Goal: Information Seeking & Learning: Learn about a topic

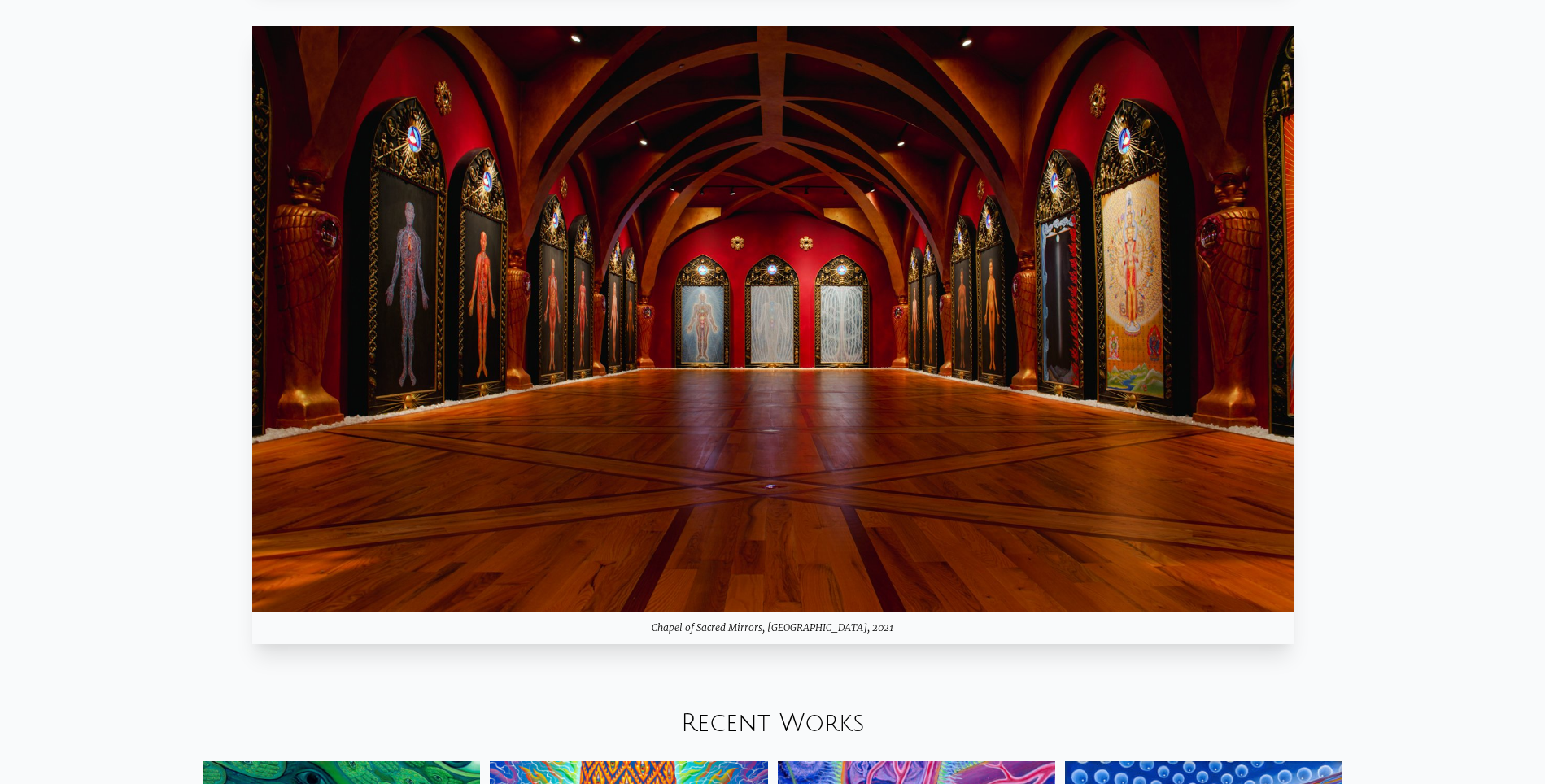
scroll to position [1659, 0]
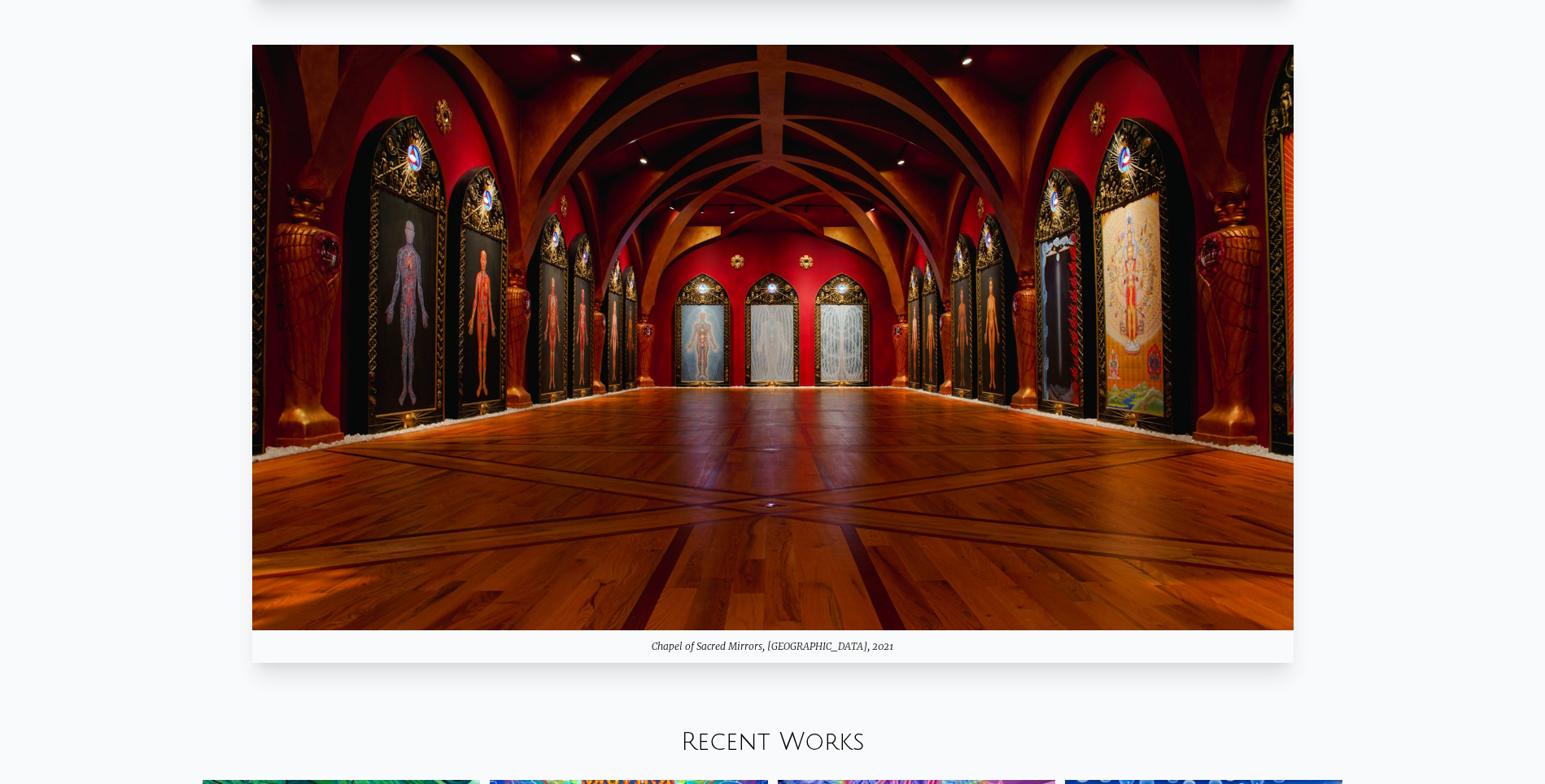
click at [779, 326] on img at bounding box center [772, 337] width 1041 height 585
click at [1097, 330] on img at bounding box center [772, 337] width 1041 height 585
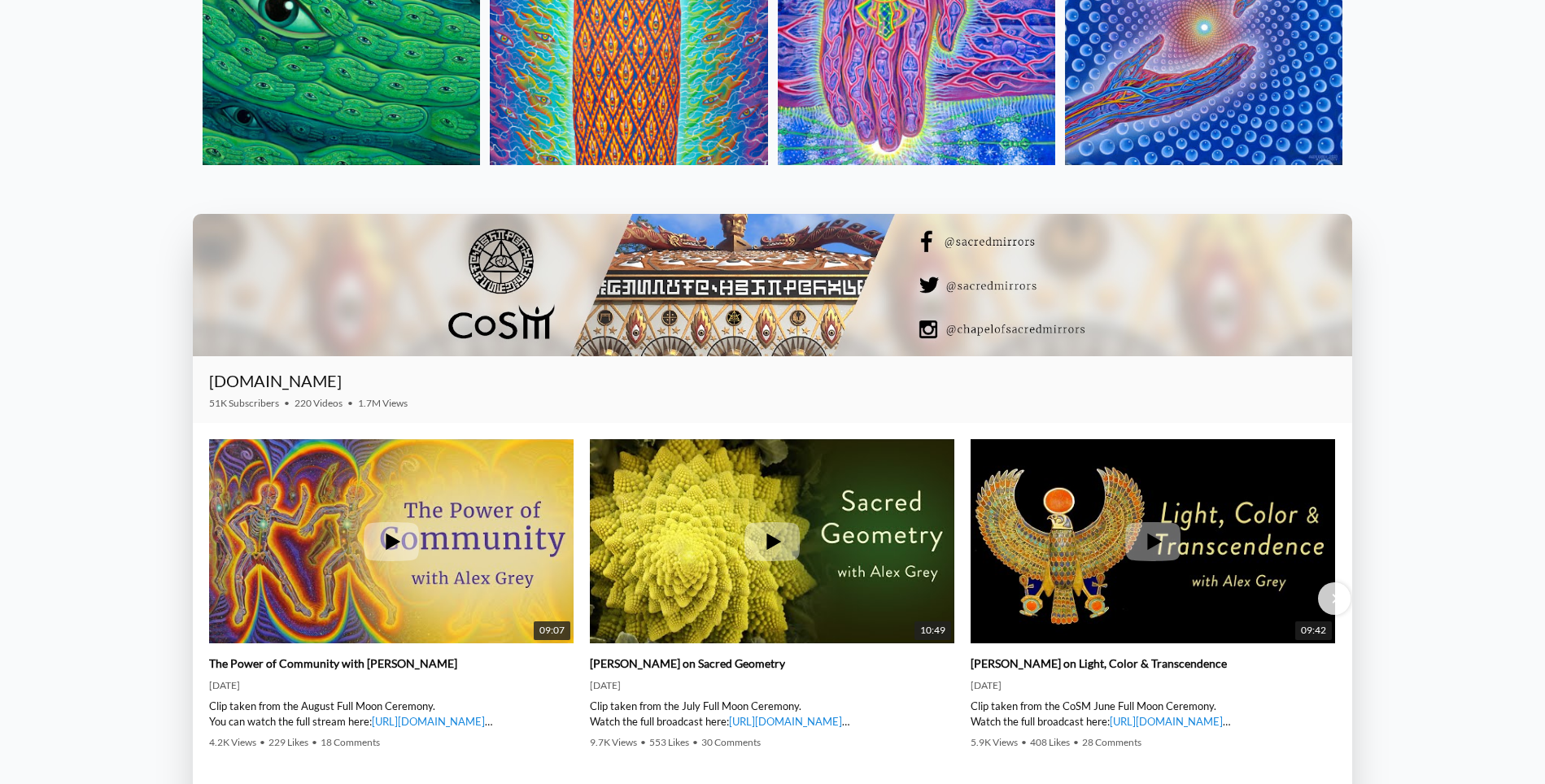
scroll to position [2245, 0]
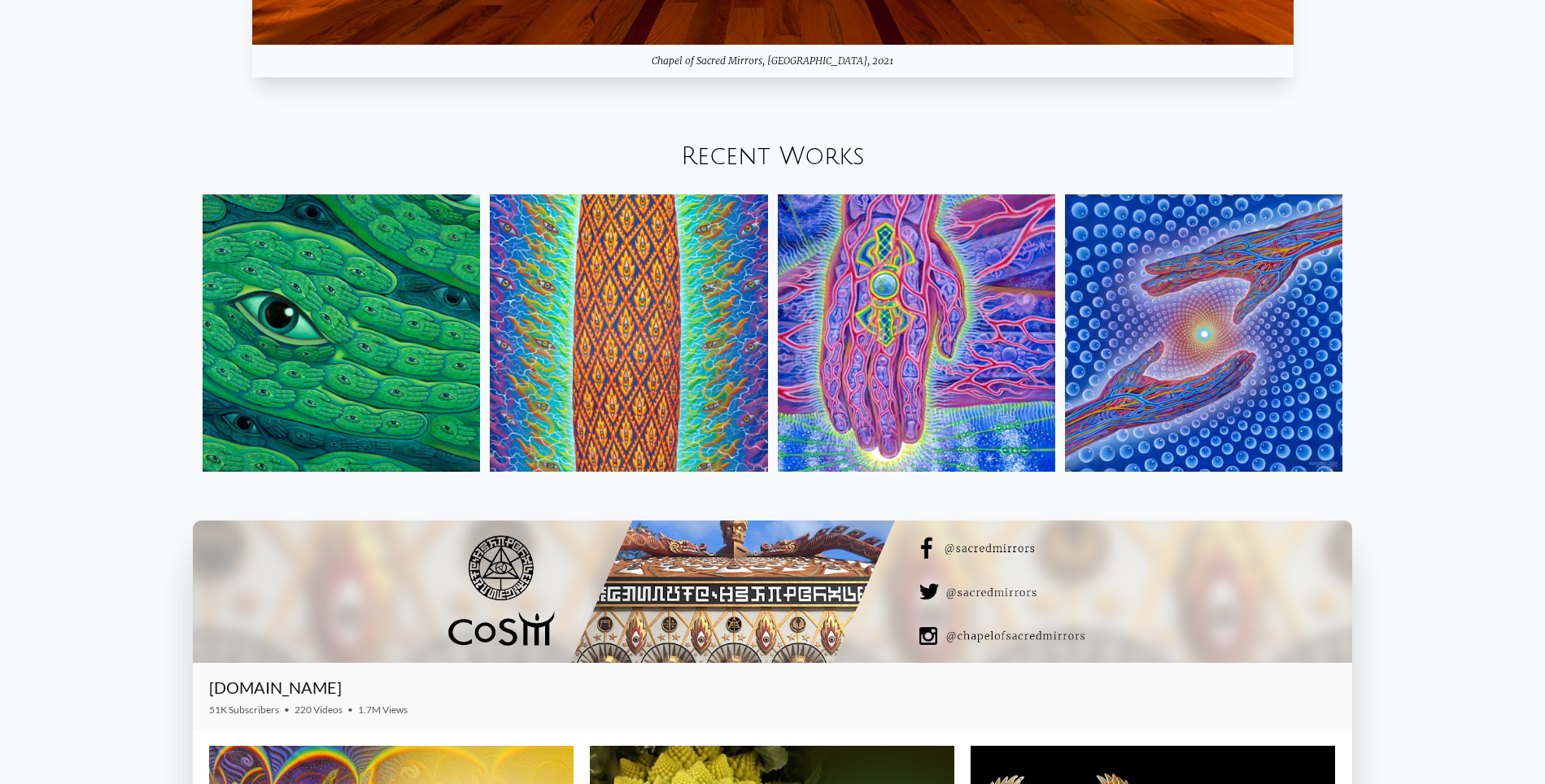
click at [1180, 308] on img at bounding box center [1204, 333] width 277 height 277
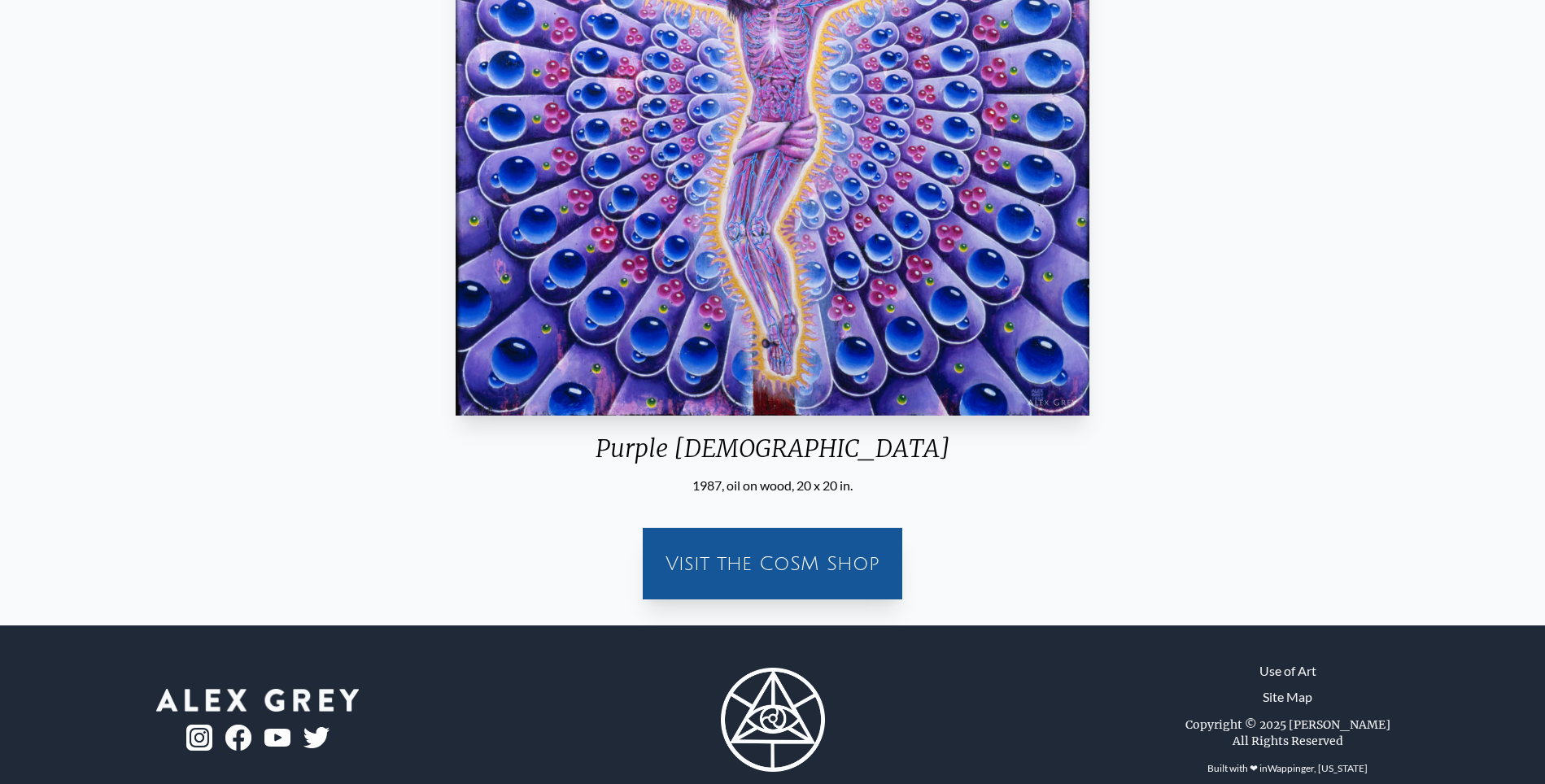
scroll to position [396, 0]
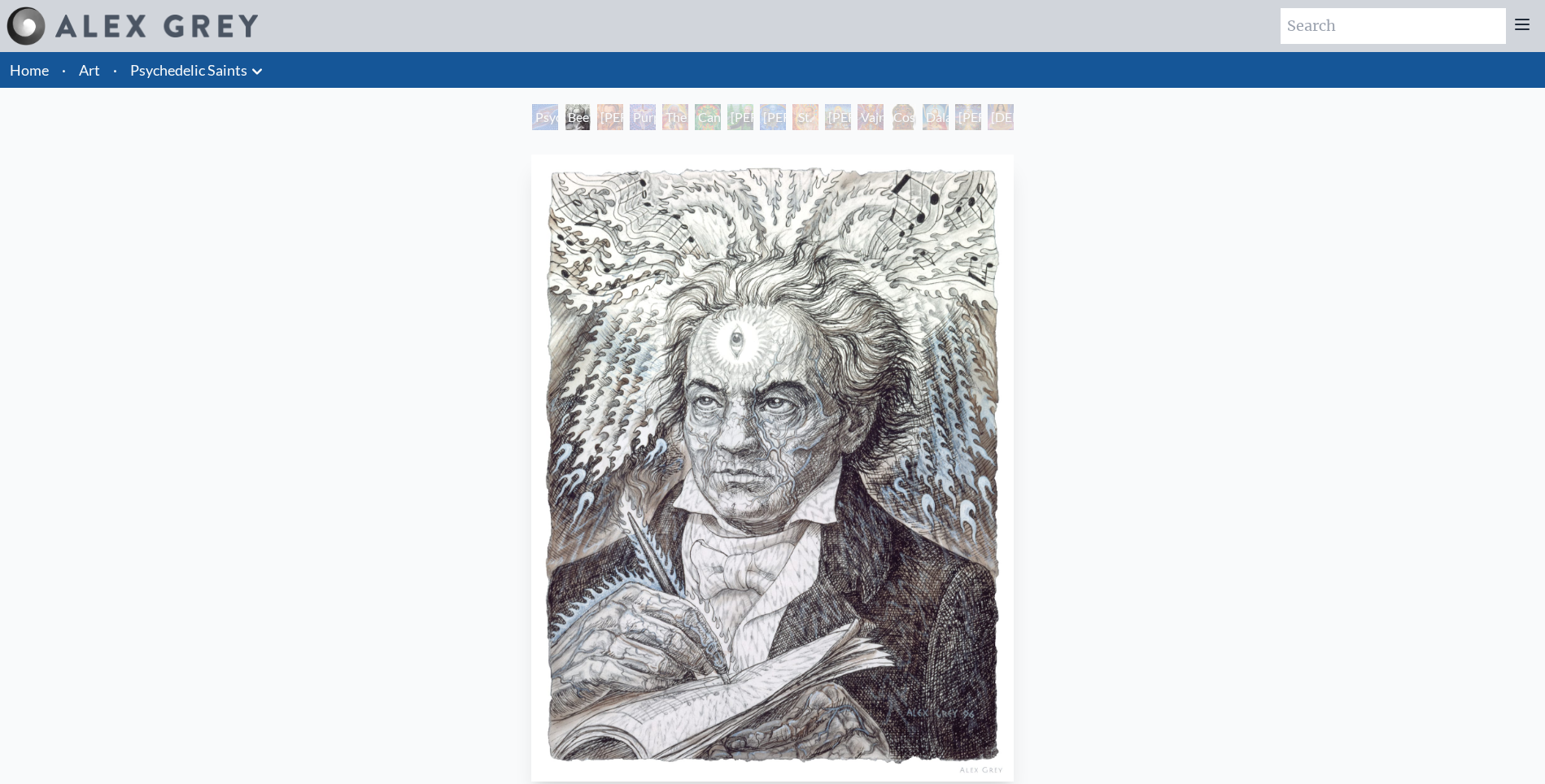
drag, startPoint x: 807, startPoint y: 388, endPoint x: 397, endPoint y: 209, distance: 447.4
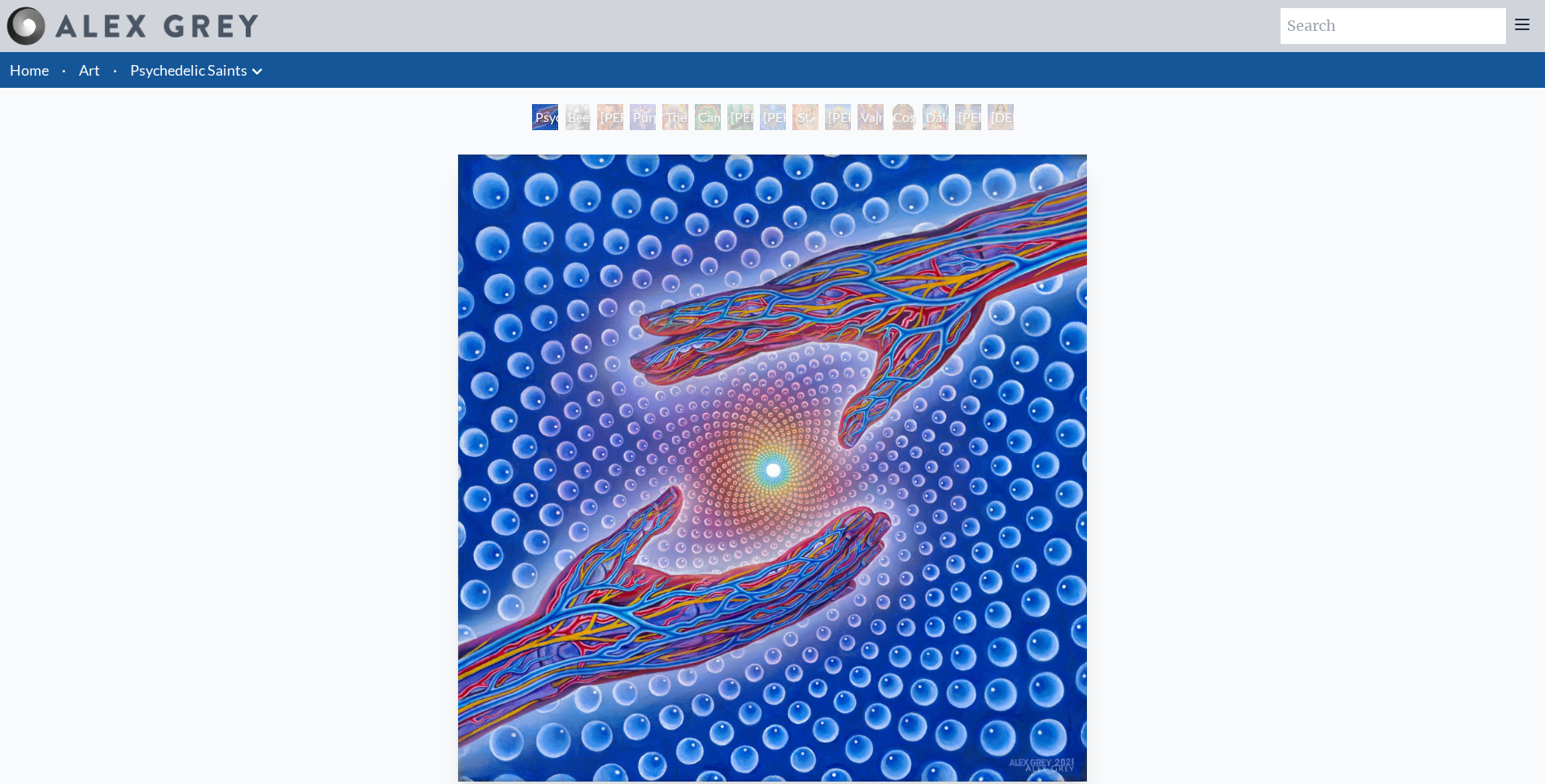
click at [203, 24] on img at bounding box center [157, 25] width 202 height 22
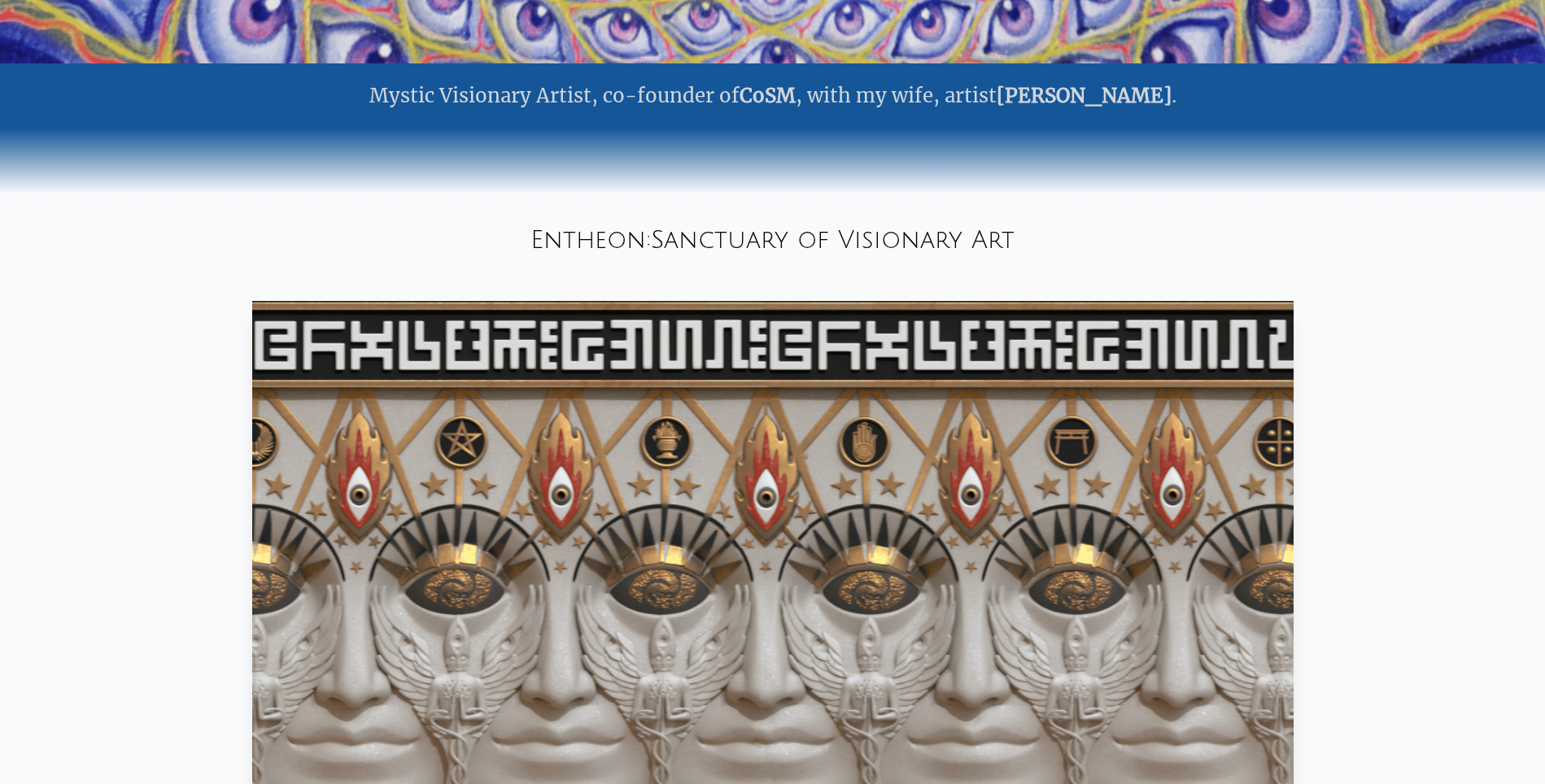
scroll to position [780, 0]
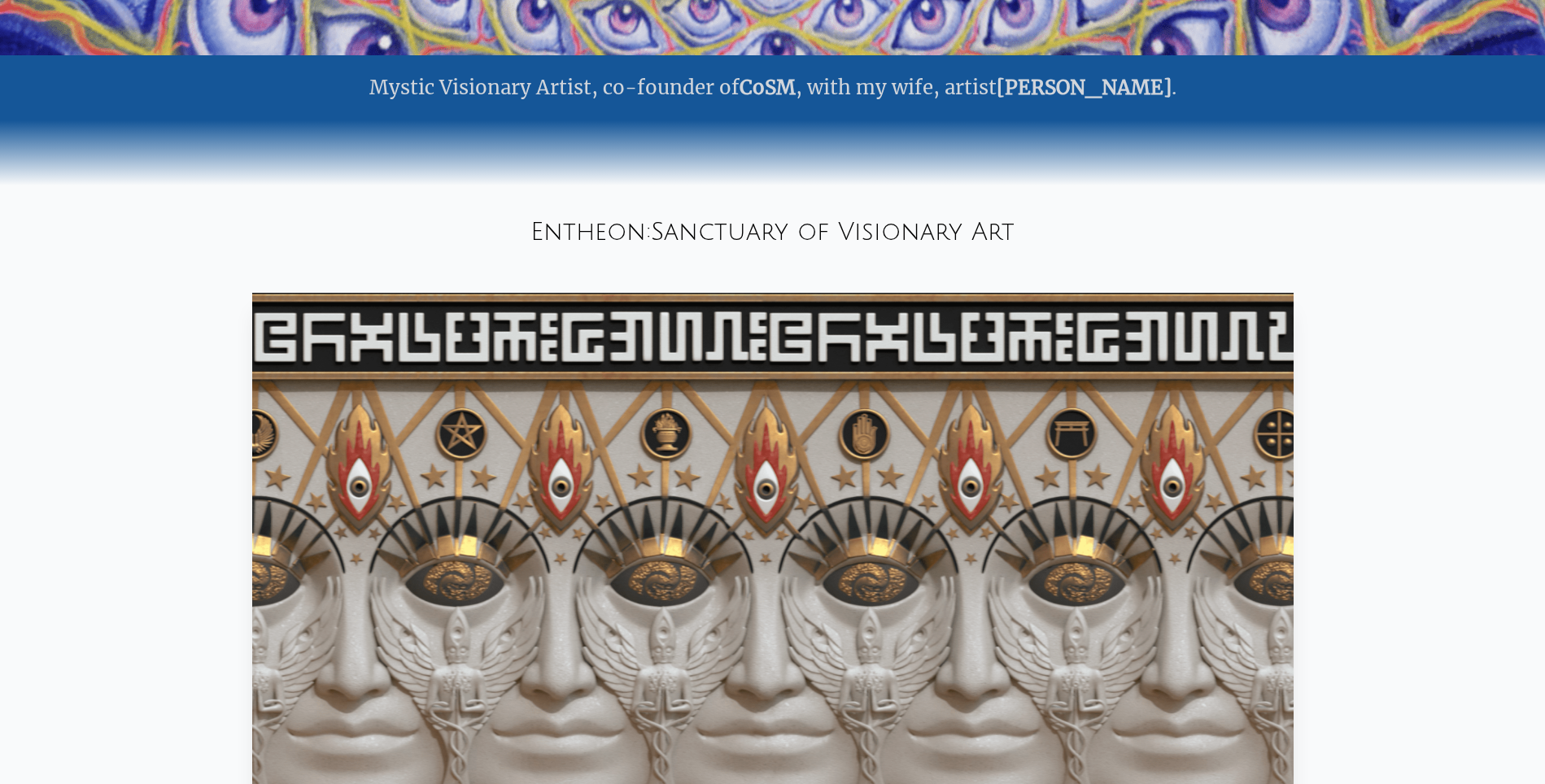
click at [1033, 88] on link "[PERSON_NAME]" at bounding box center [1083, 88] width 175 height 25
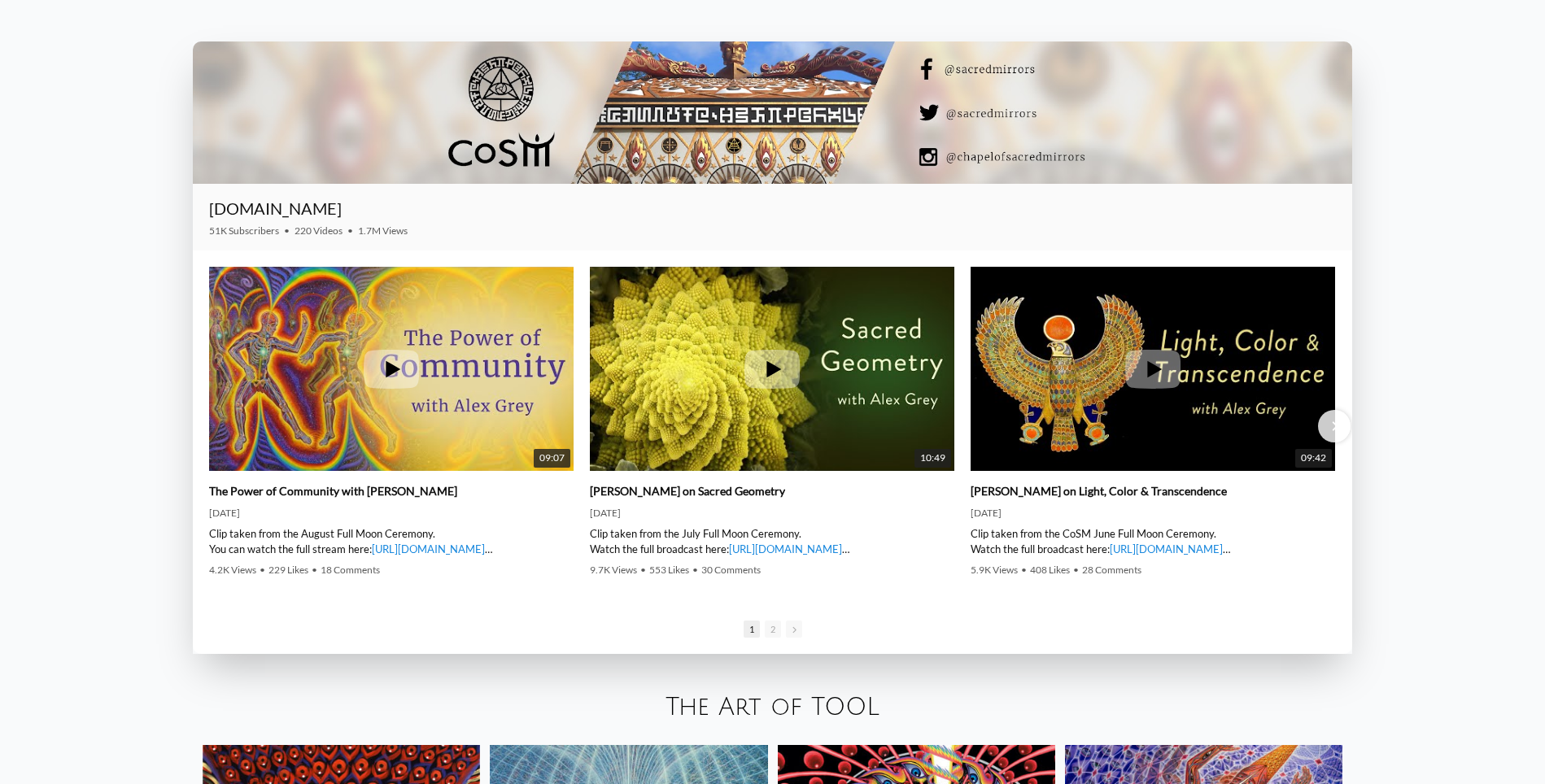
scroll to position [2732, 0]
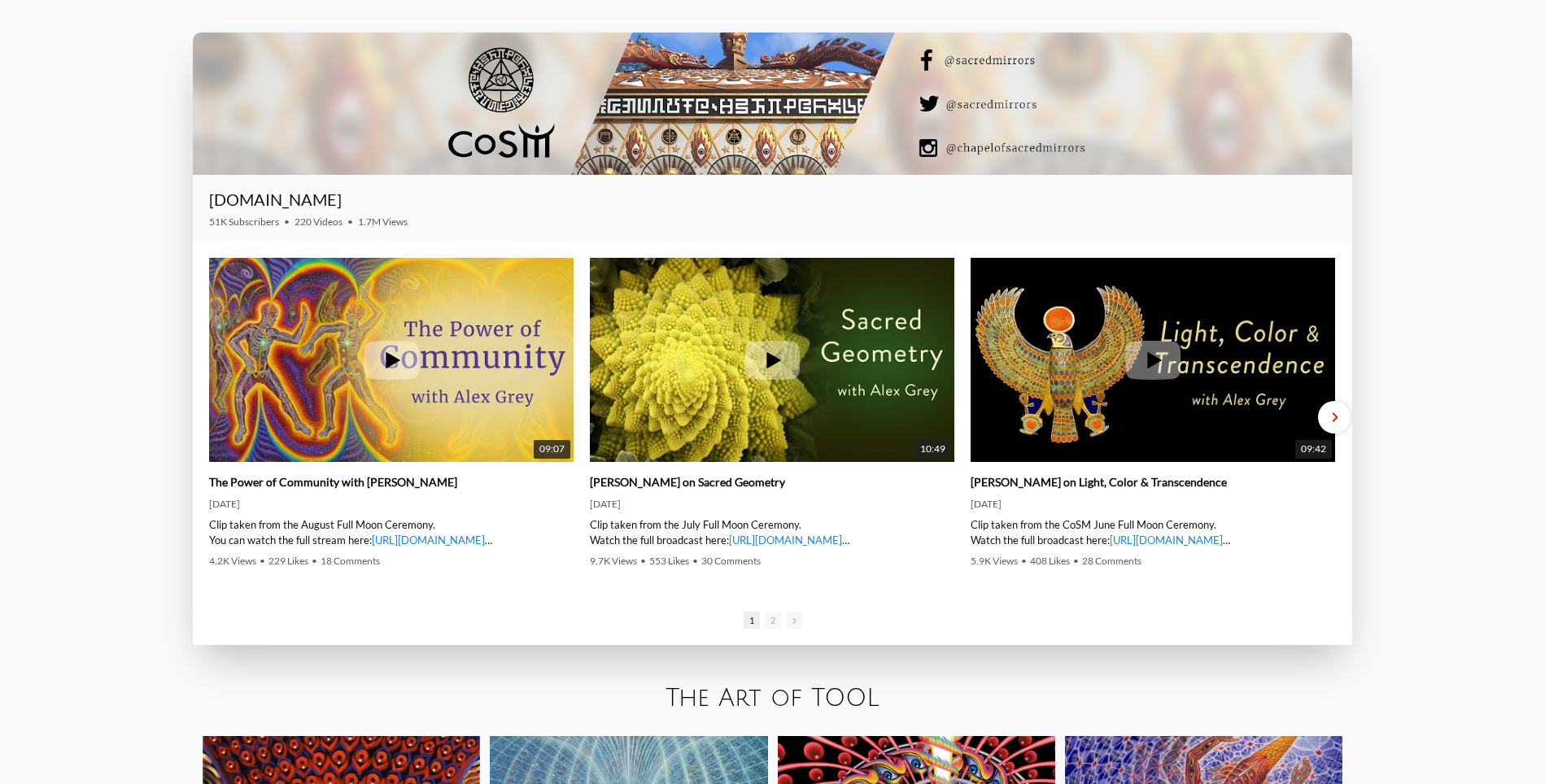
click at [1336, 419] on span at bounding box center [1334, 418] width 5 height 13
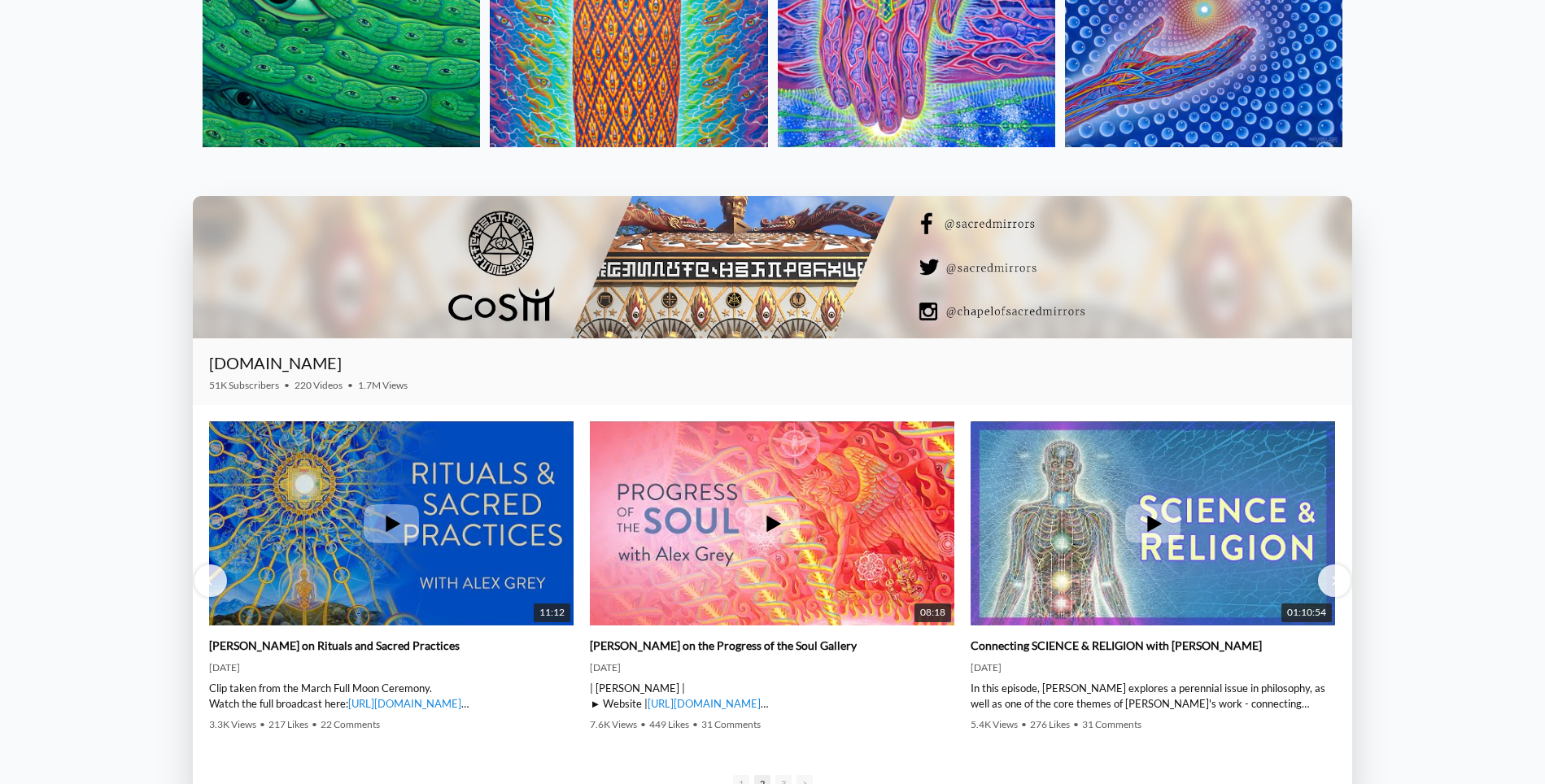
scroll to position [2635, 0]
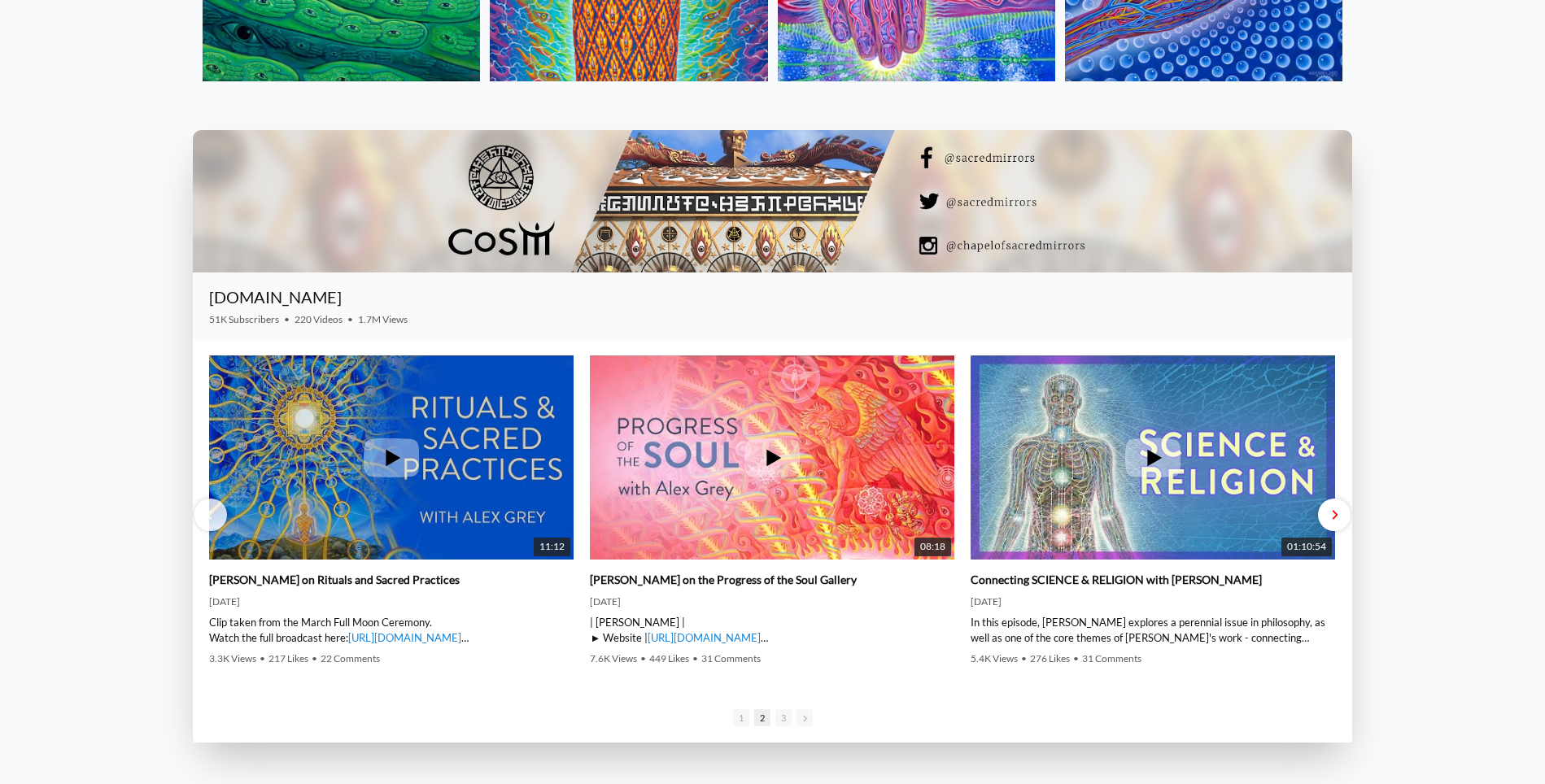
click at [1332, 520] on span at bounding box center [1334, 516] width 5 height 13
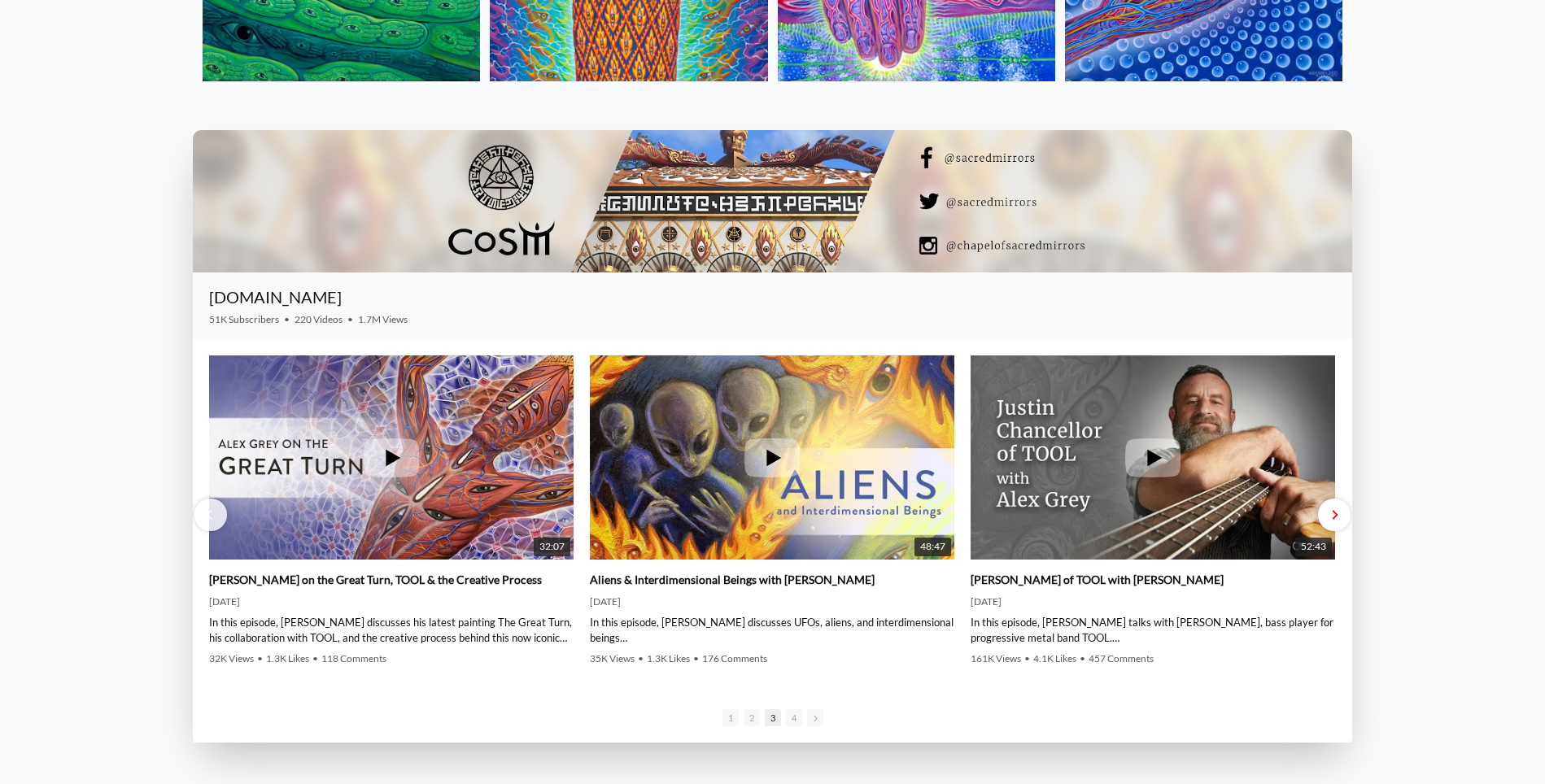
click at [1339, 510] on div at bounding box center [1334, 515] width 32 height 32
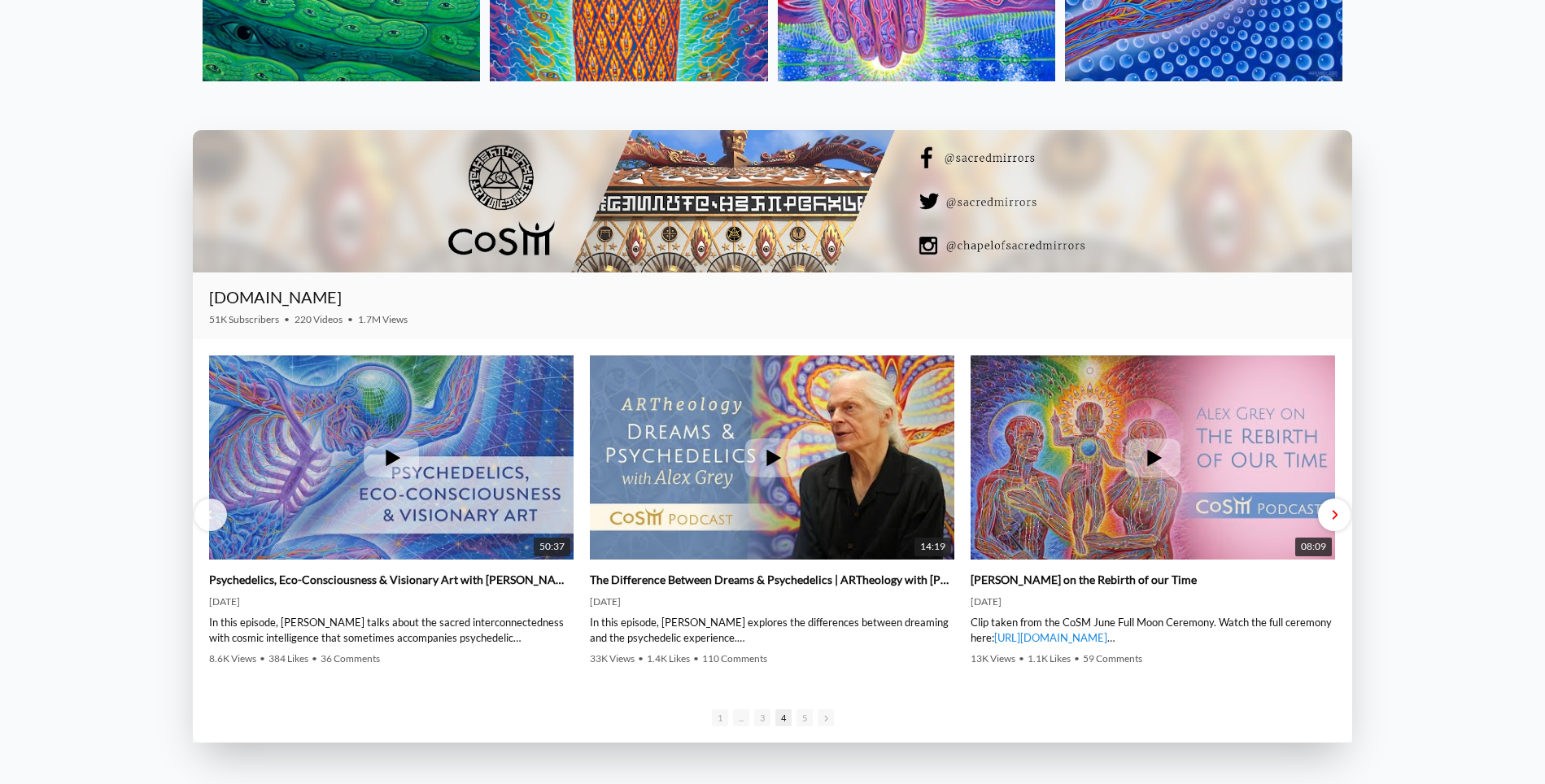
click at [1332, 517] on span at bounding box center [1334, 516] width 5 height 13
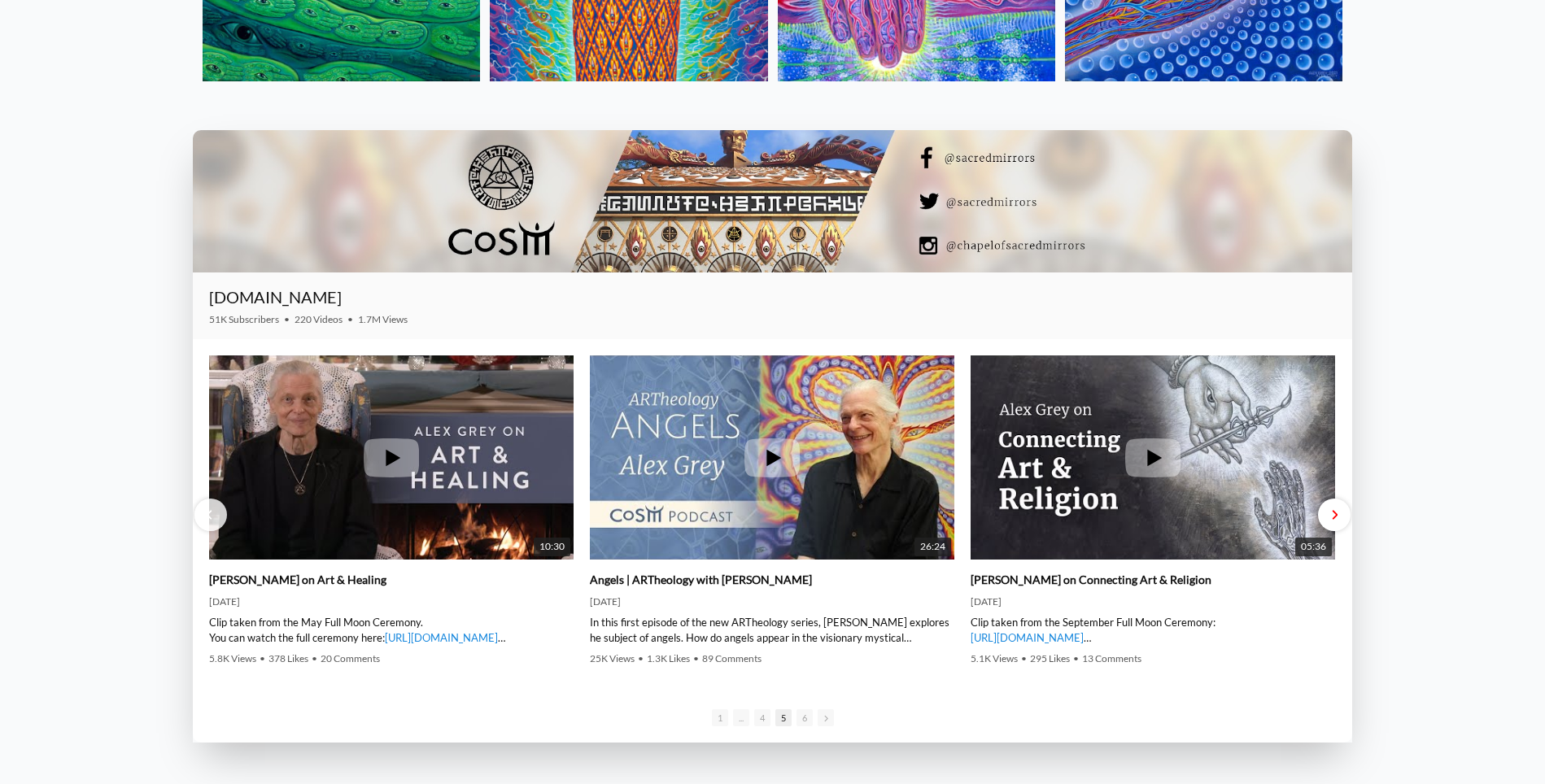
click at [1332, 517] on span at bounding box center [1334, 516] width 5 height 13
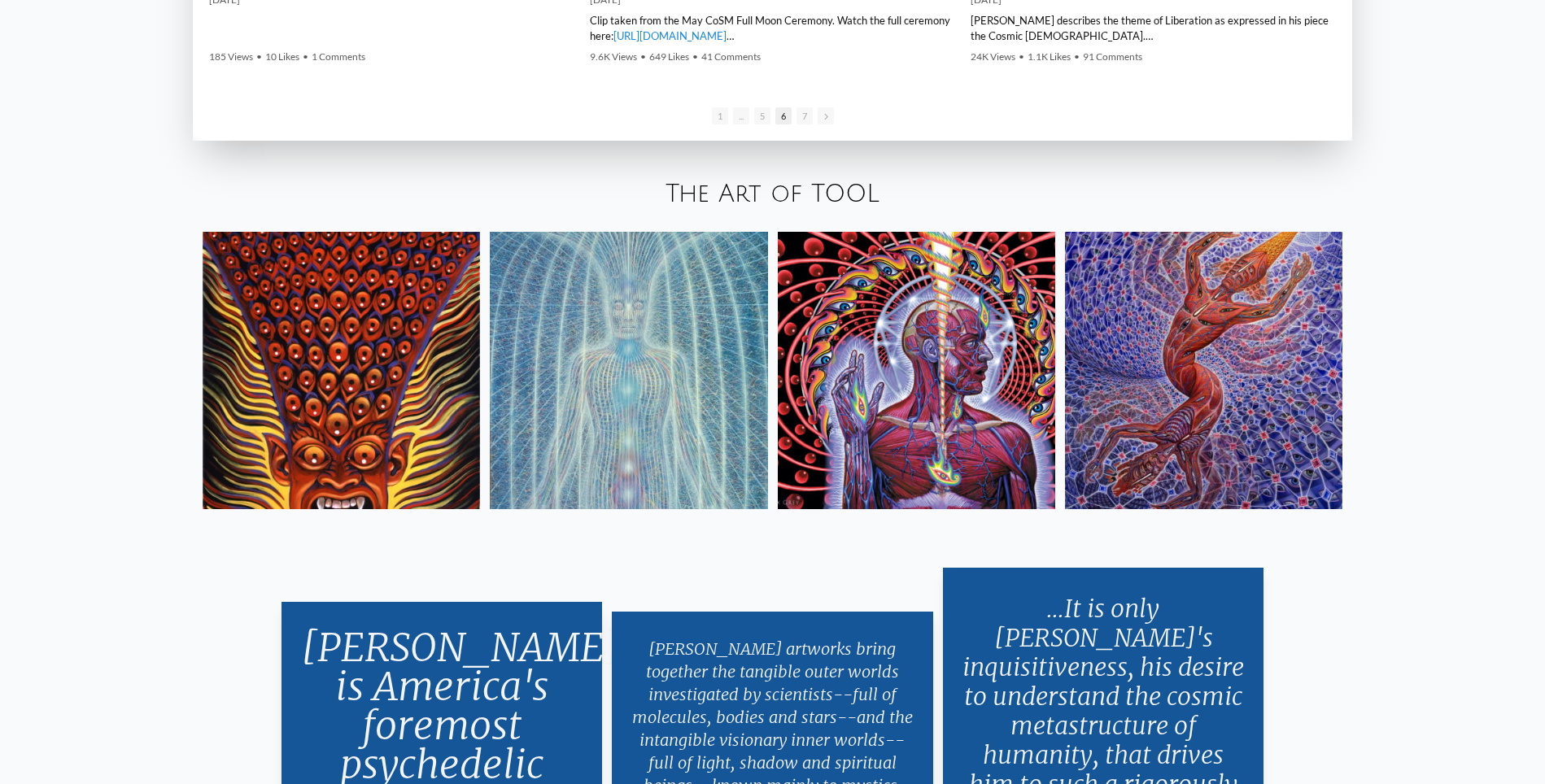
scroll to position [3319, 0]
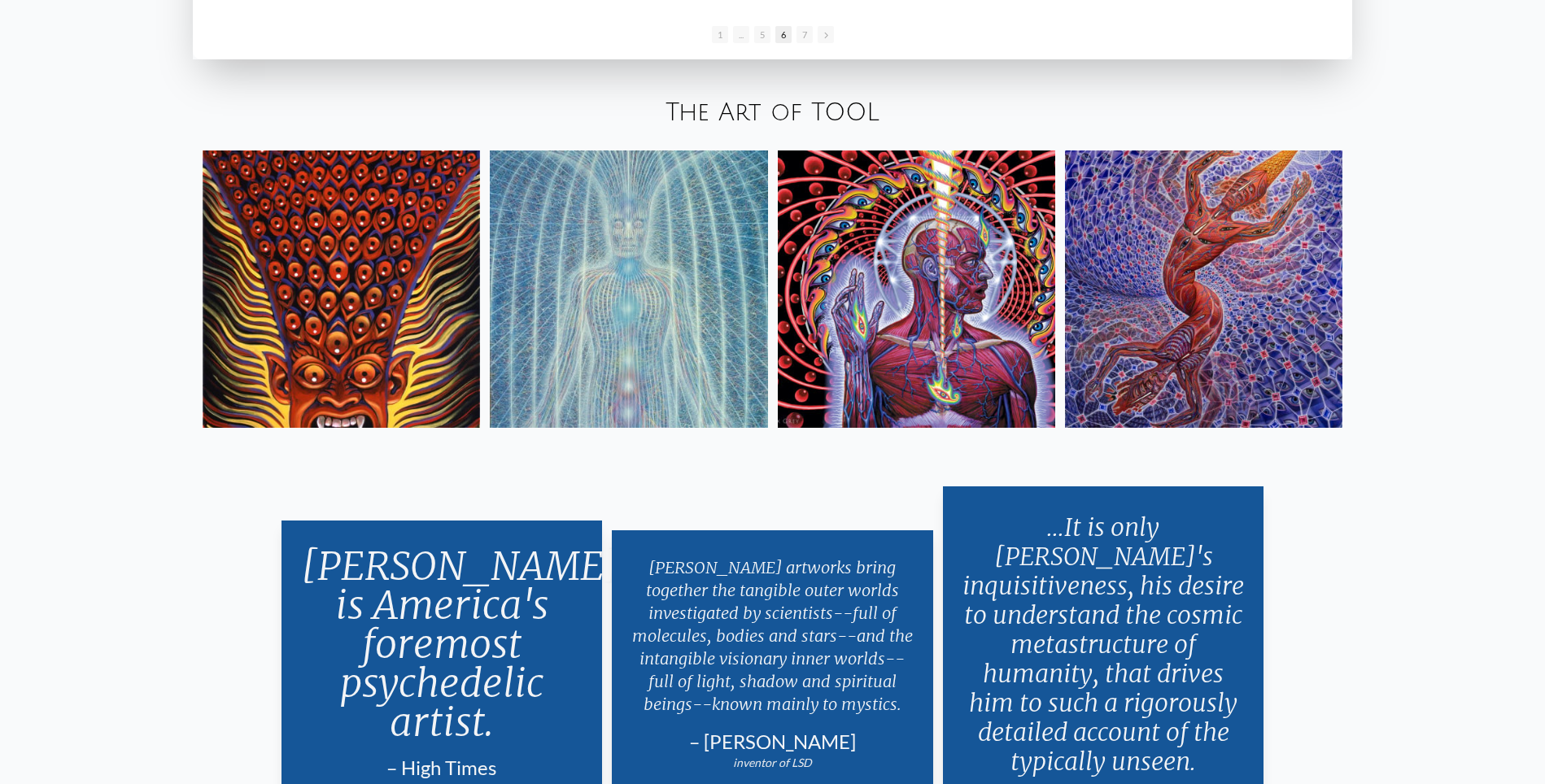
click at [379, 268] on img at bounding box center [341, 289] width 277 height 277
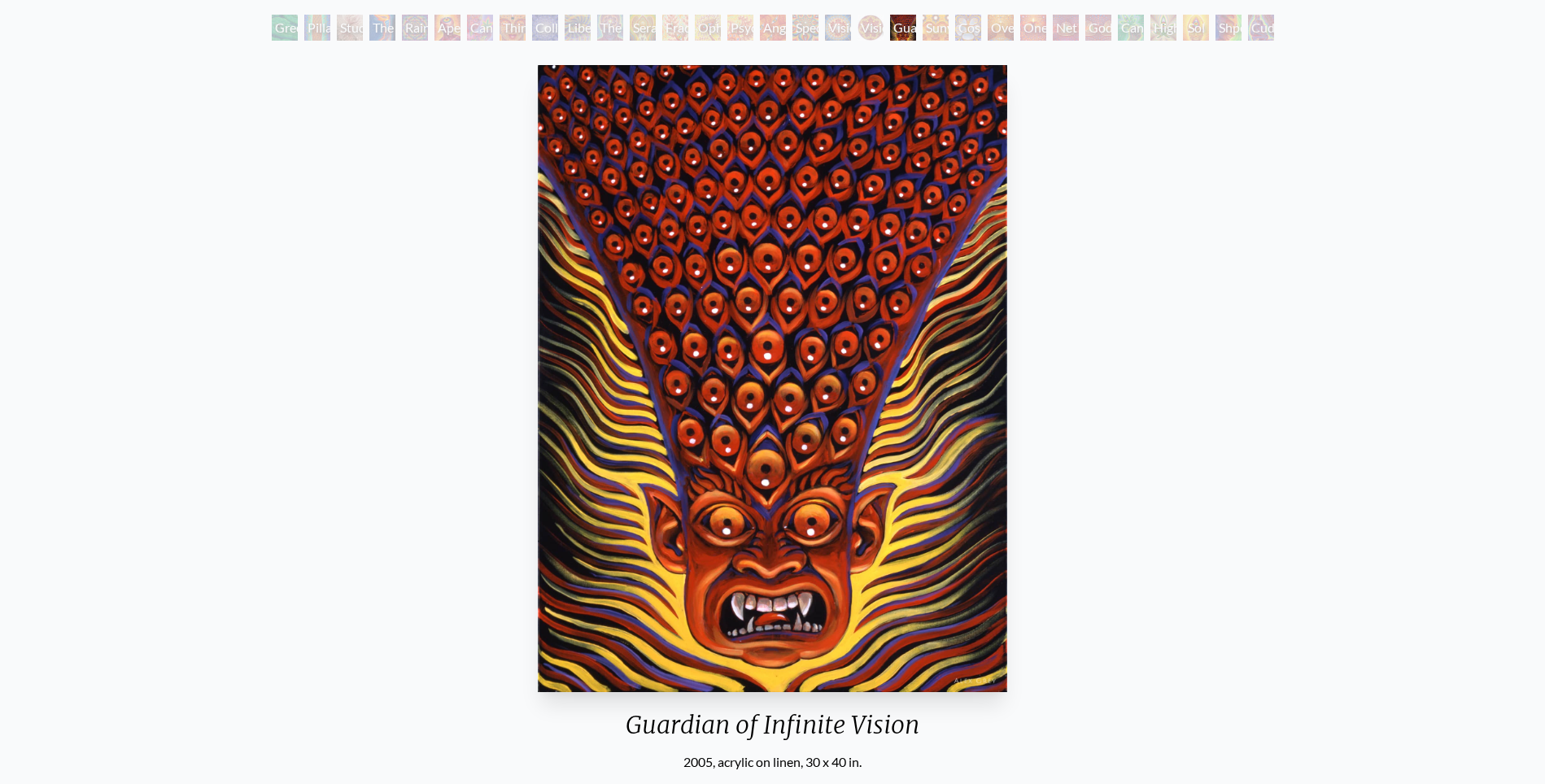
scroll to position [98, 0]
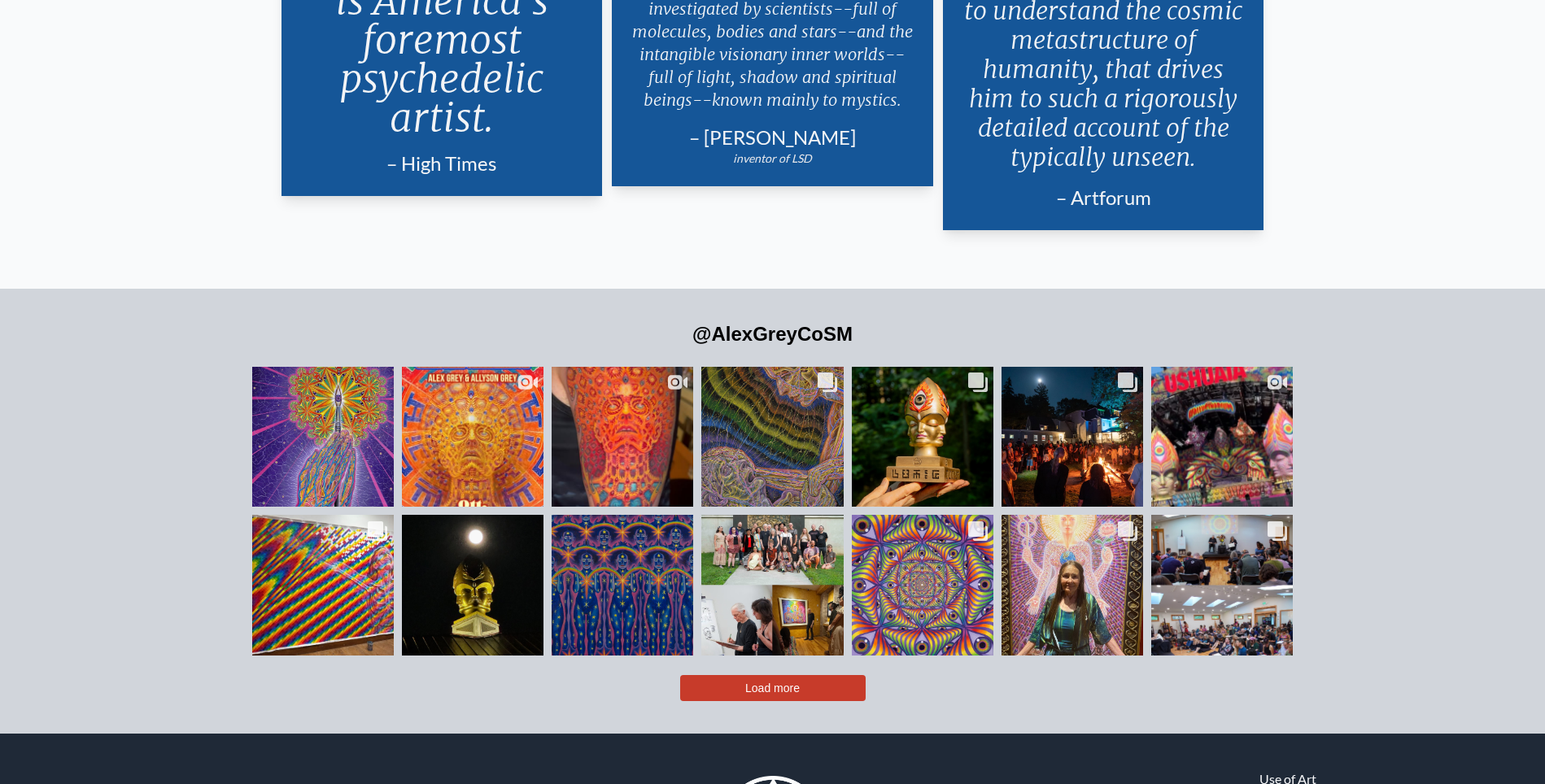
scroll to position [3447, 0]
